Goal: Task Accomplishment & Management: Manage account settings

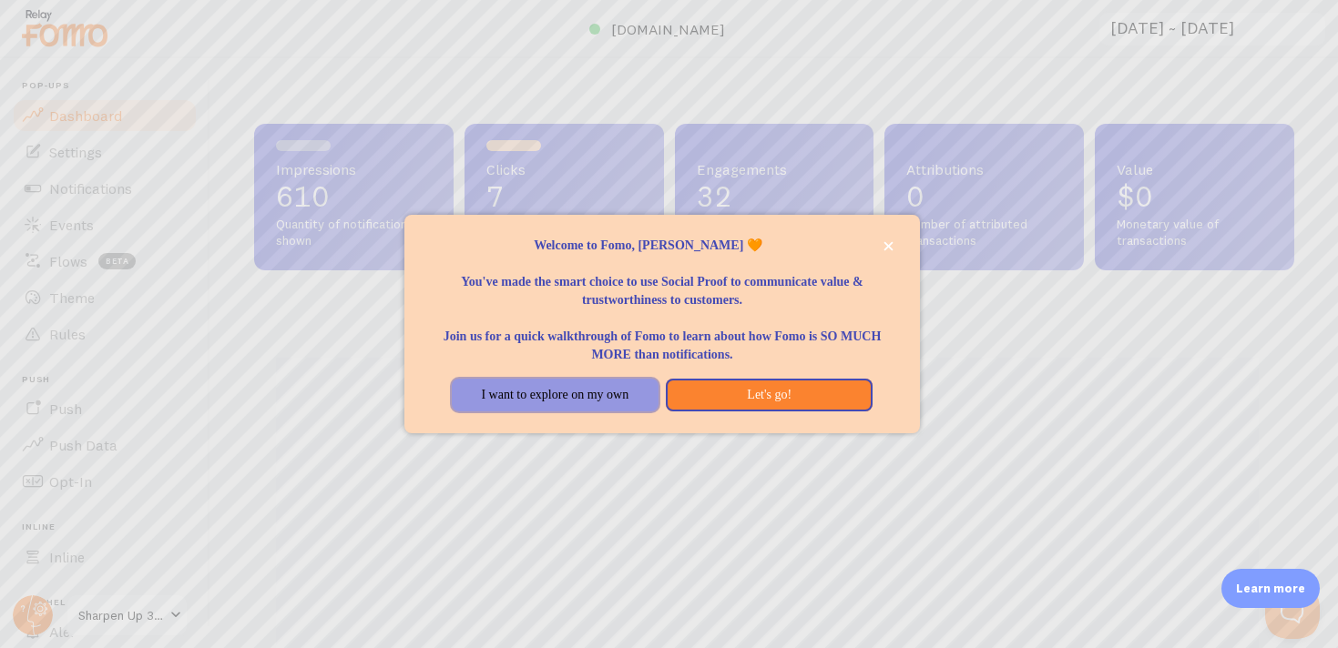
click at [576, 396] on button "I want to explore on my own" at bounding box center [555, 395] width 207 height 33
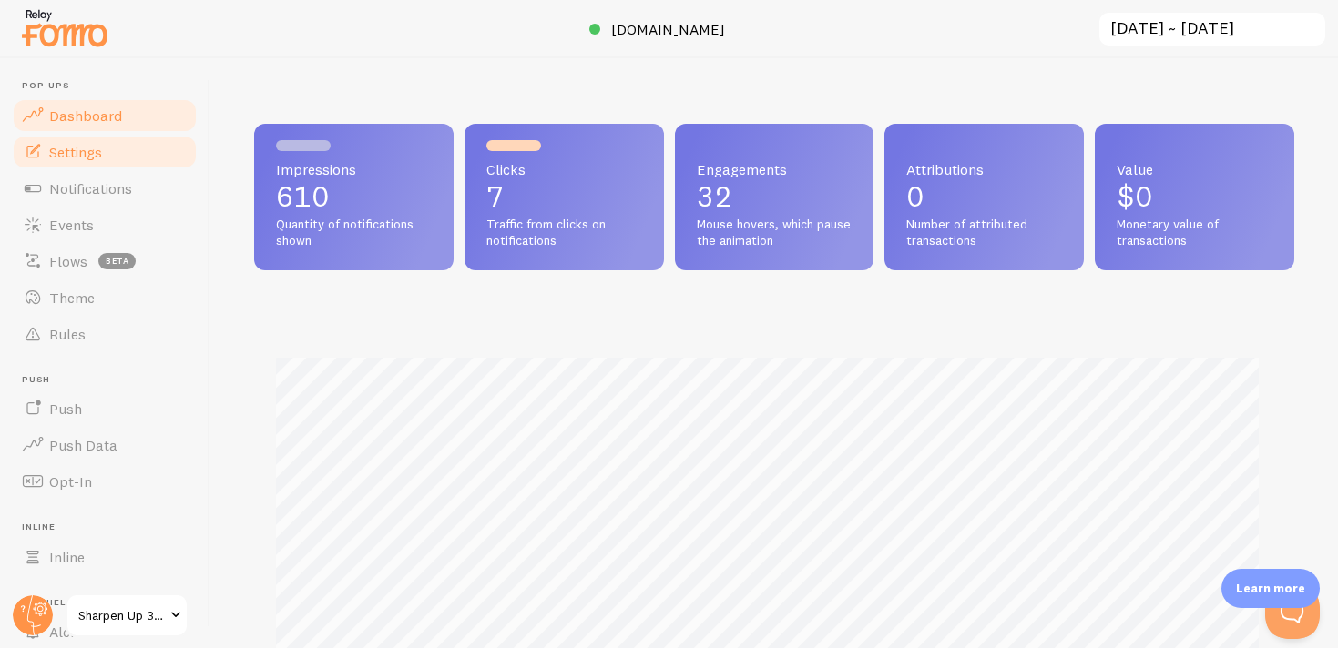
click at [90, 155] on span "Settings" at bounding box center [75, 152] width 53 height 18
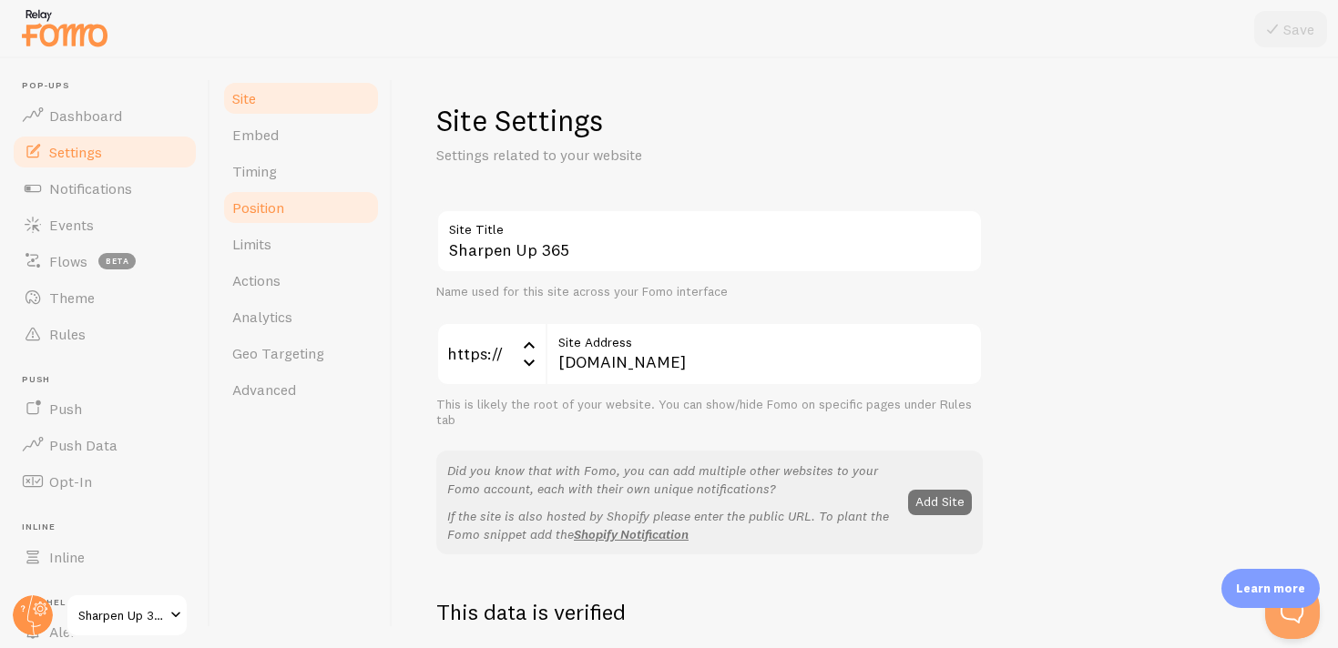
click at [262, 207] on span "Position" at bounding box center [258, 208] width 52 height 18
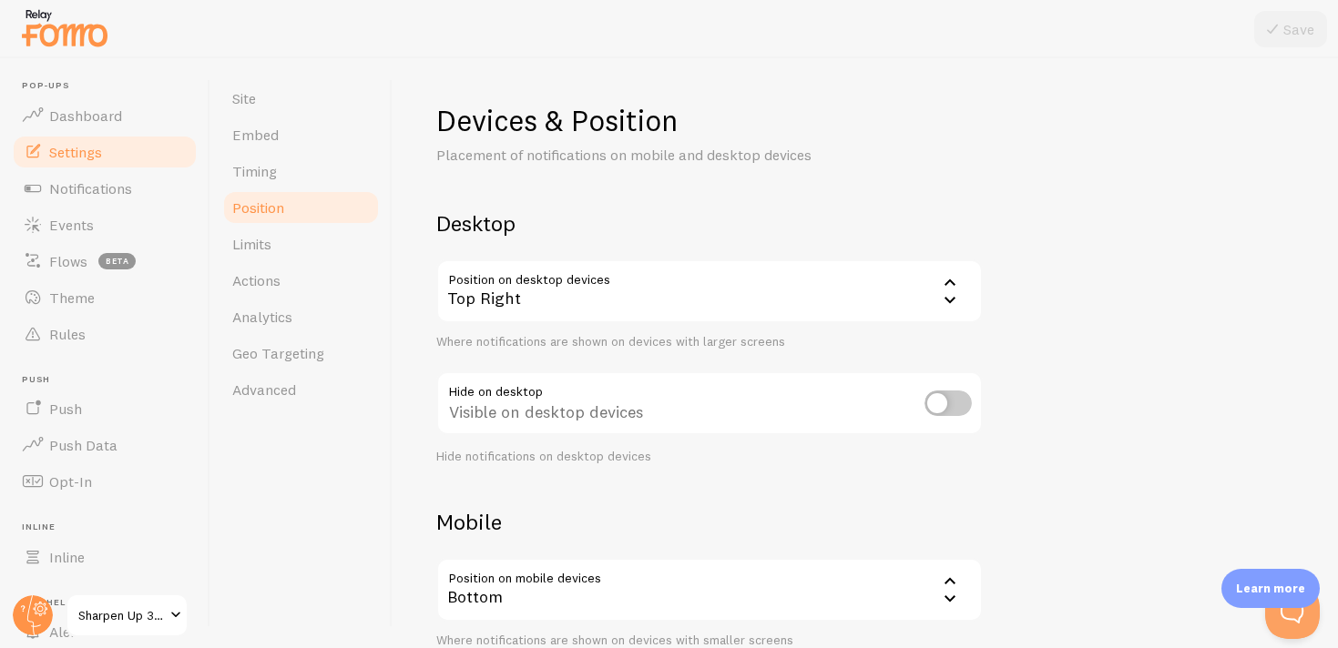
click at [654, 293] on div "Top Right" at bounding box center [709, 292] width 546 height 64
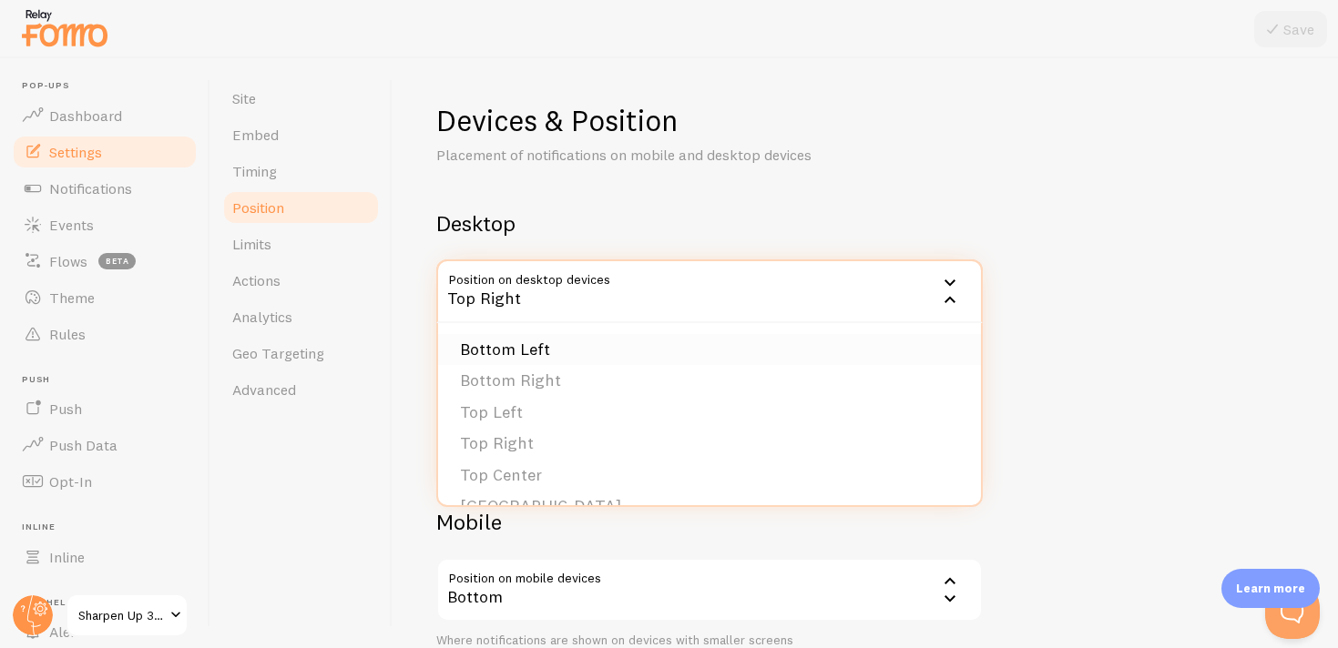
click at [550, 352] on li "Bottom Left" at bounding box center [709, 350] width 543 height 32
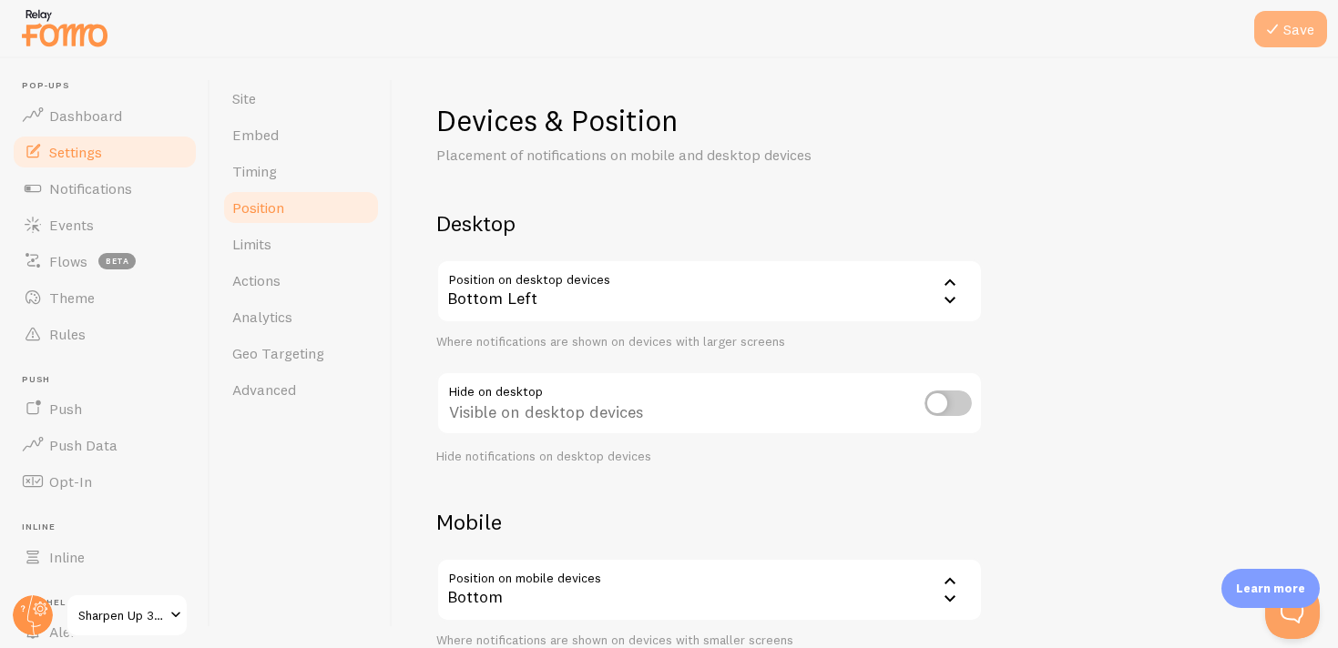
click at [1289, 20] on button "Save" at bounding box center [1290, 29] width 73 height 36
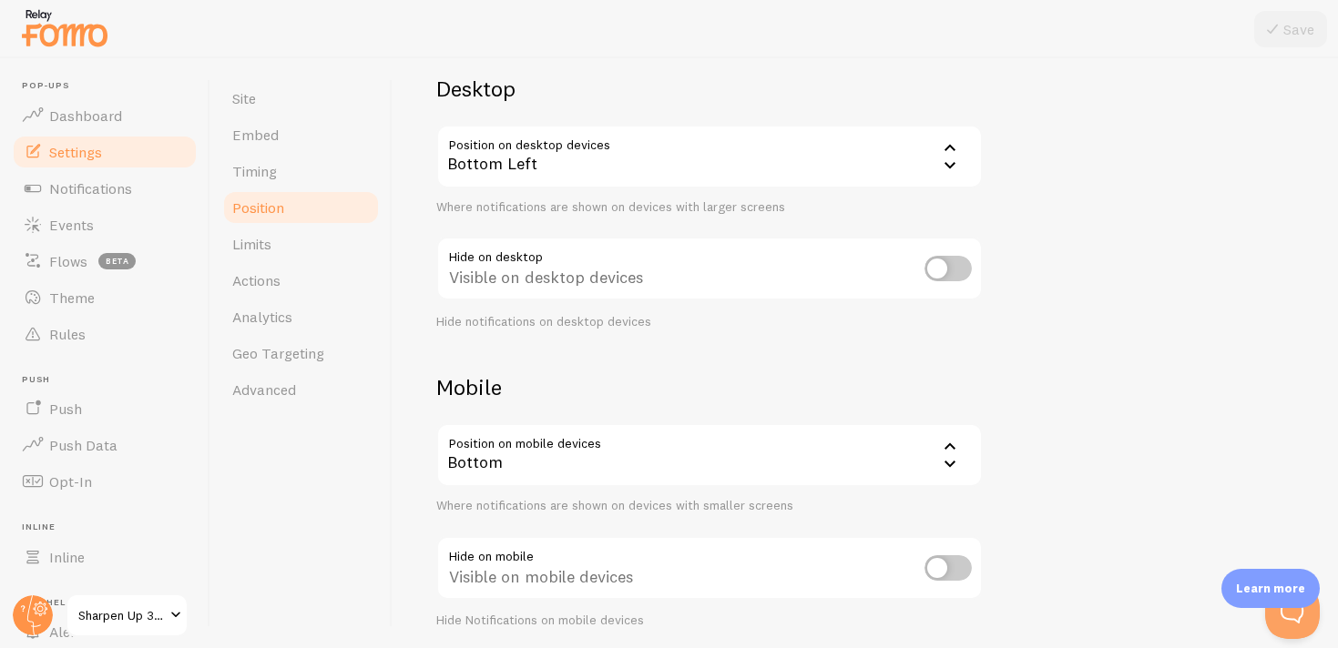
scroll to position [202, 0]
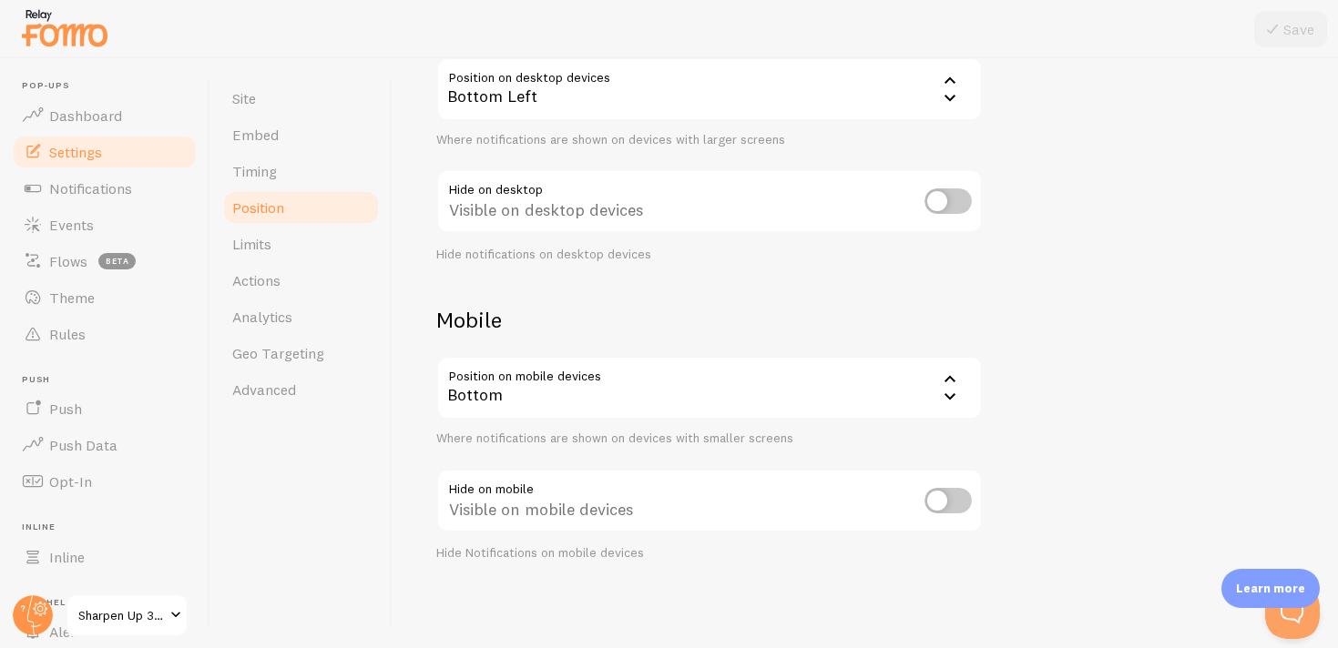
click at [793, 405] on div "Bottom" at bounding box center [709, 388] width 546 height 64
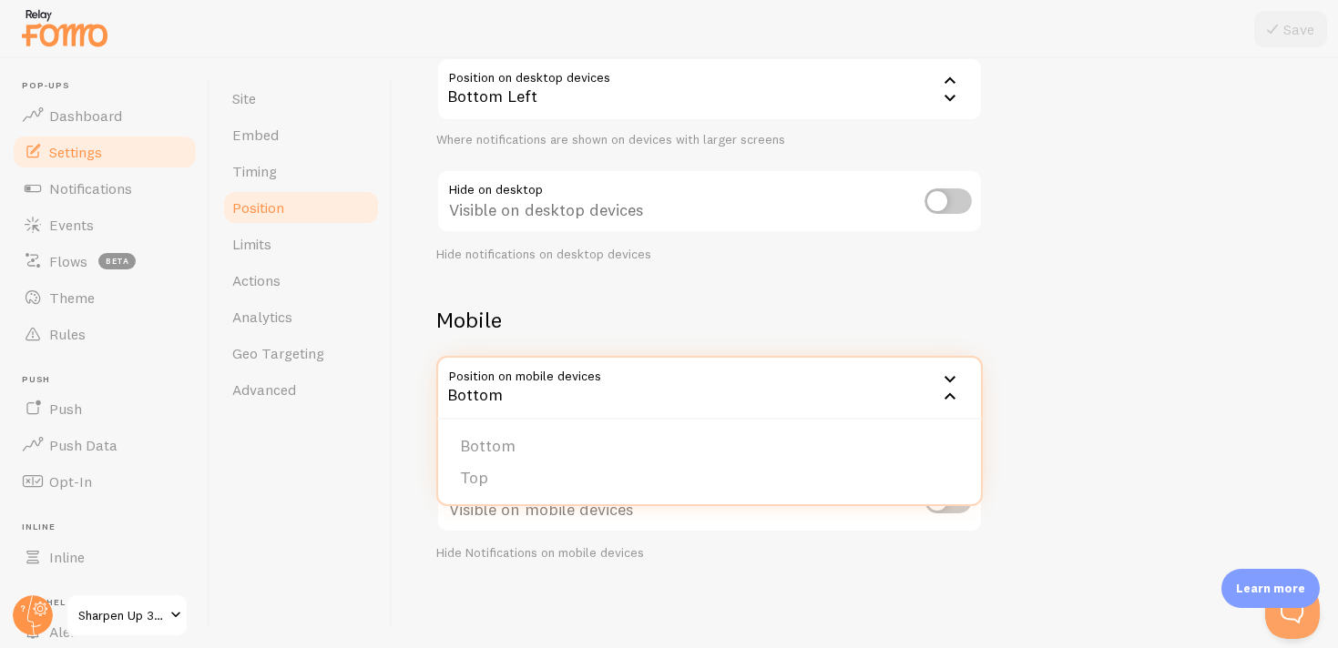
click at [1090, 411] on div "Devices & Position Placement of notifications on mobile and desktop devices Des…" at bounding box center [865, 231] width 858 height 662
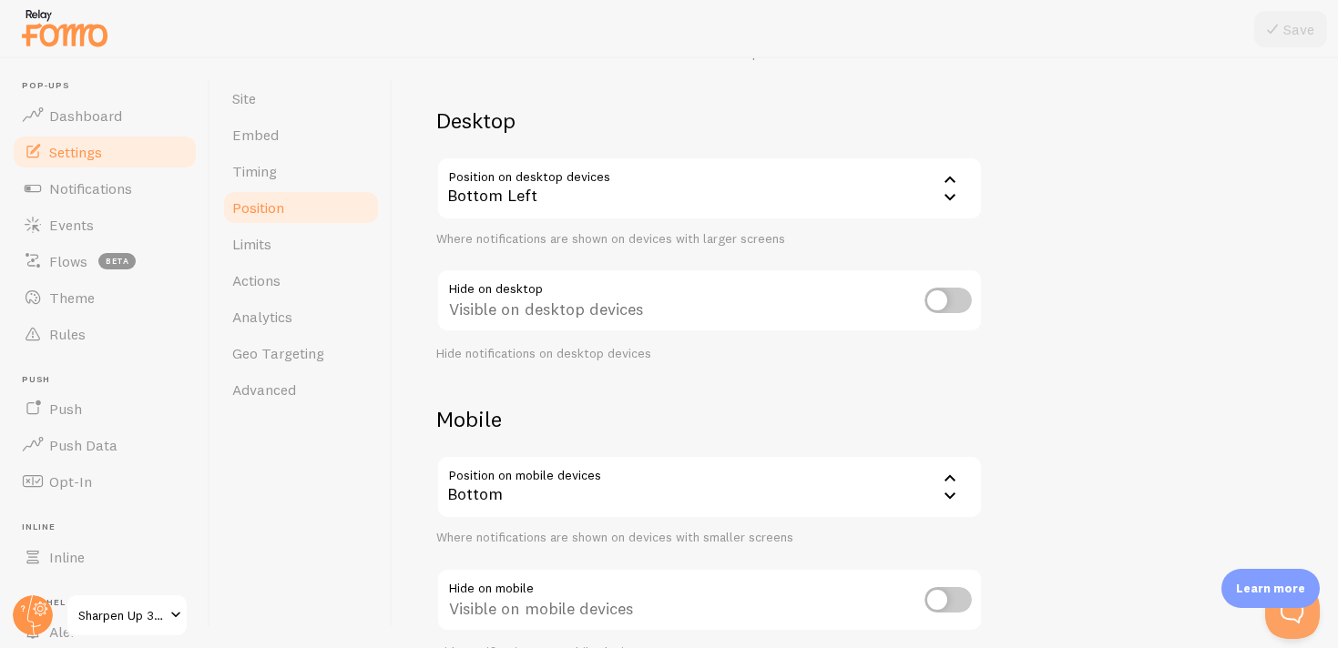
scroll to position [0, 0]
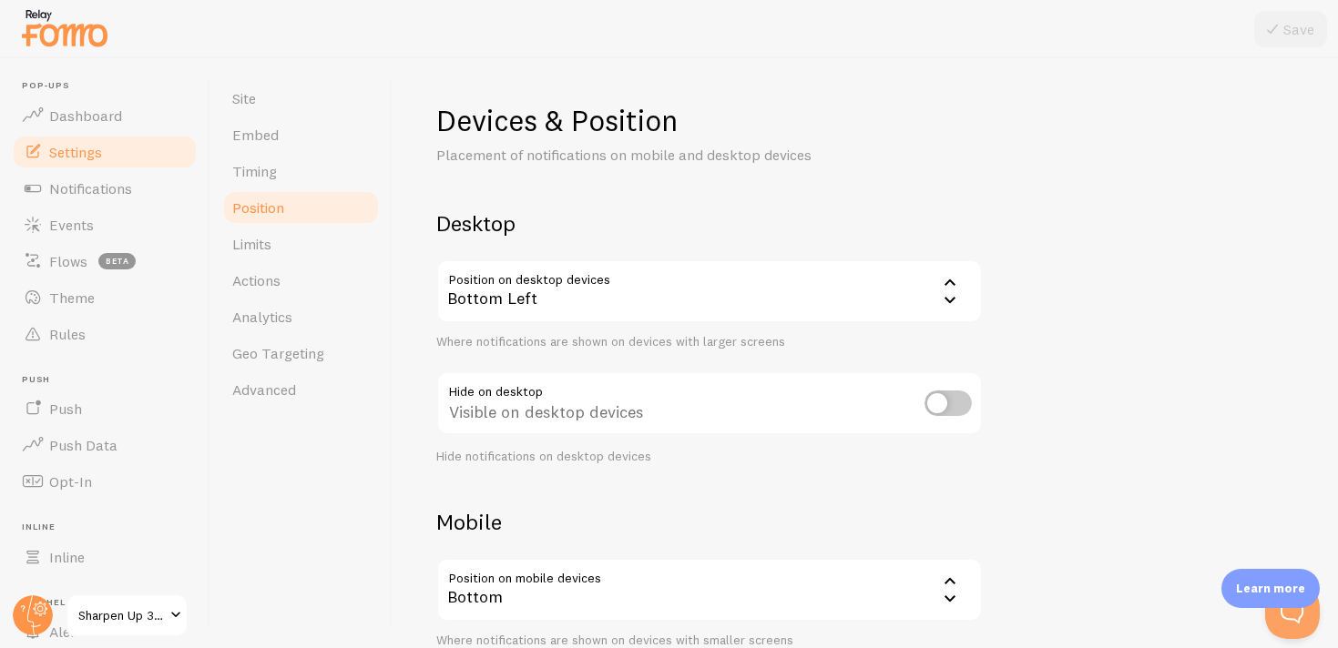
click at [784, 308] on div "Bottom Left" at bounding box center [709, 292] width 546 height 64
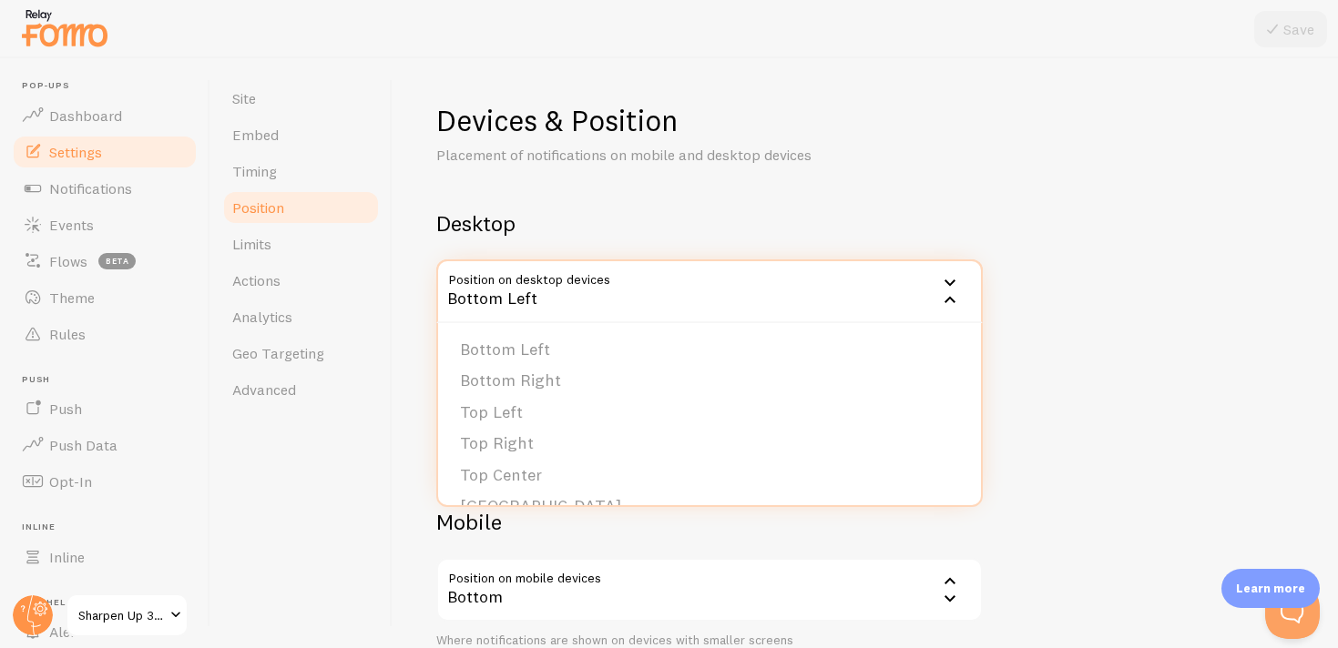
click at [1020, 230] on div "Devices & Position Placement of notifications on mobile and desktop devices Des…" at bounding box center [865, 433] width 858 height 662
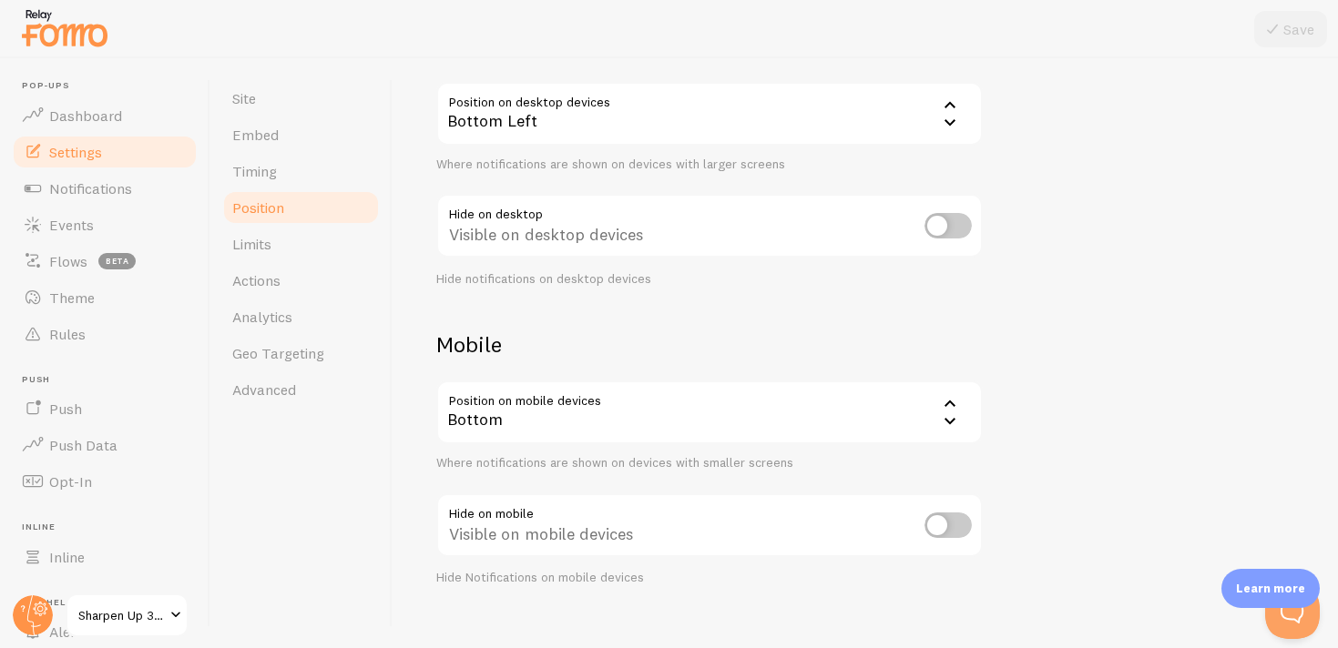
scroll to position [172, 0]
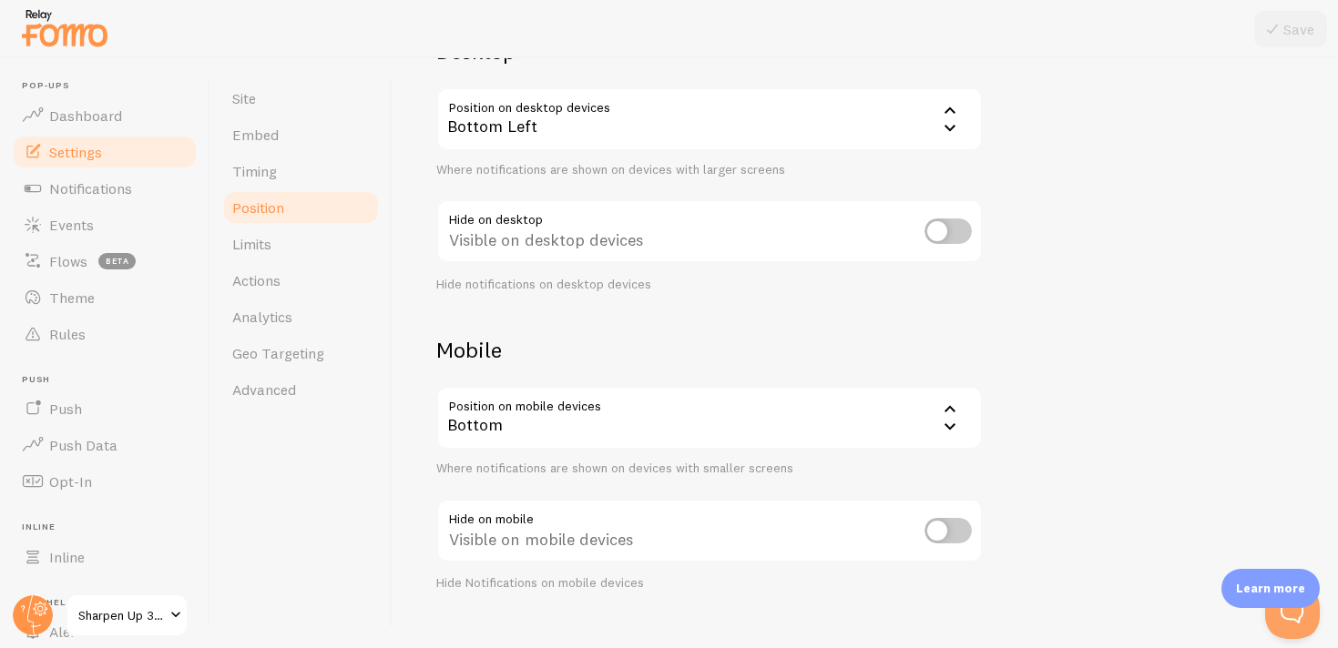
click at [944, 526] on input "checkbox" at bounding box center [947, 531] width 47 height 26
checkbox input "false"
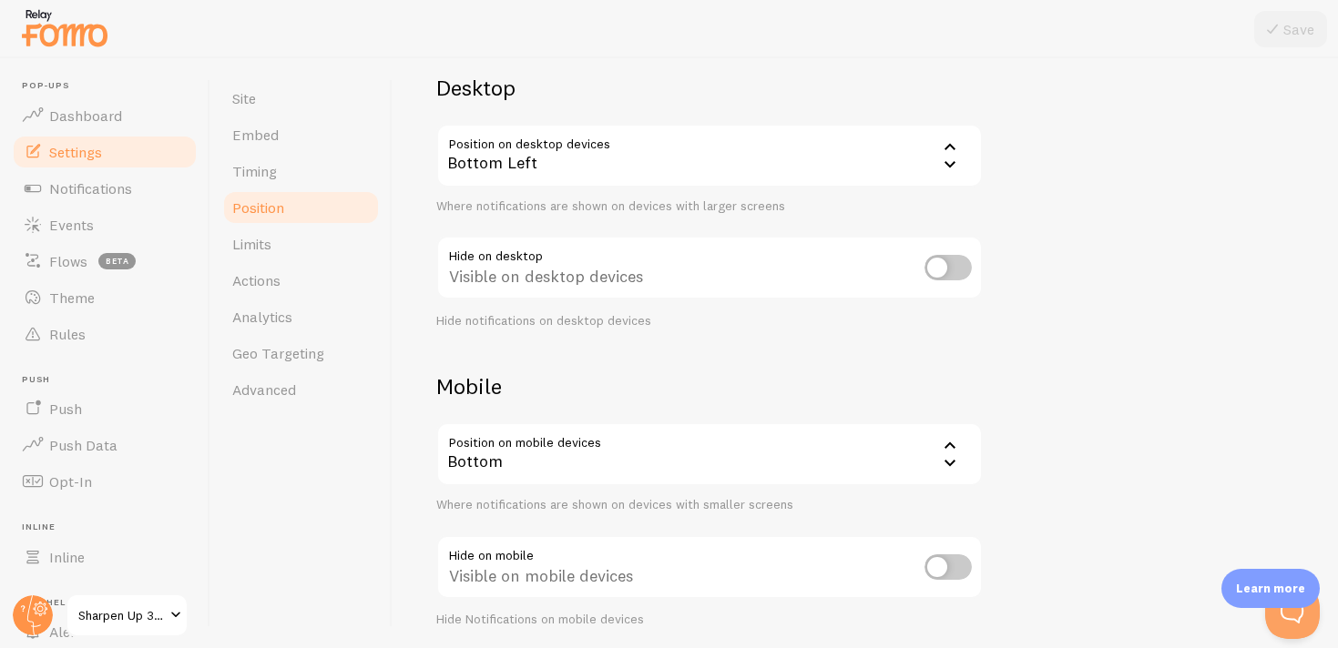
scroll to position [0, 0]
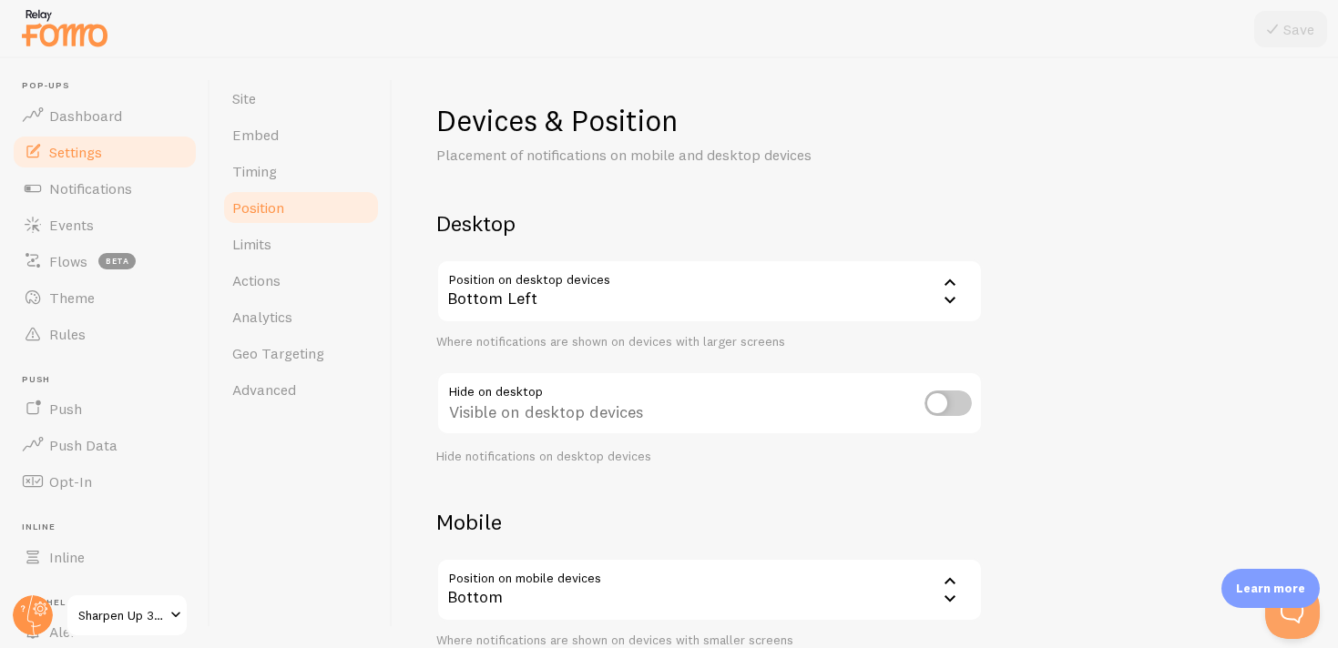
click at [93, 30] on img at bounding box center [64, 28] width 91 height 46
